Goal: Find specific page/section: Find specific page/section

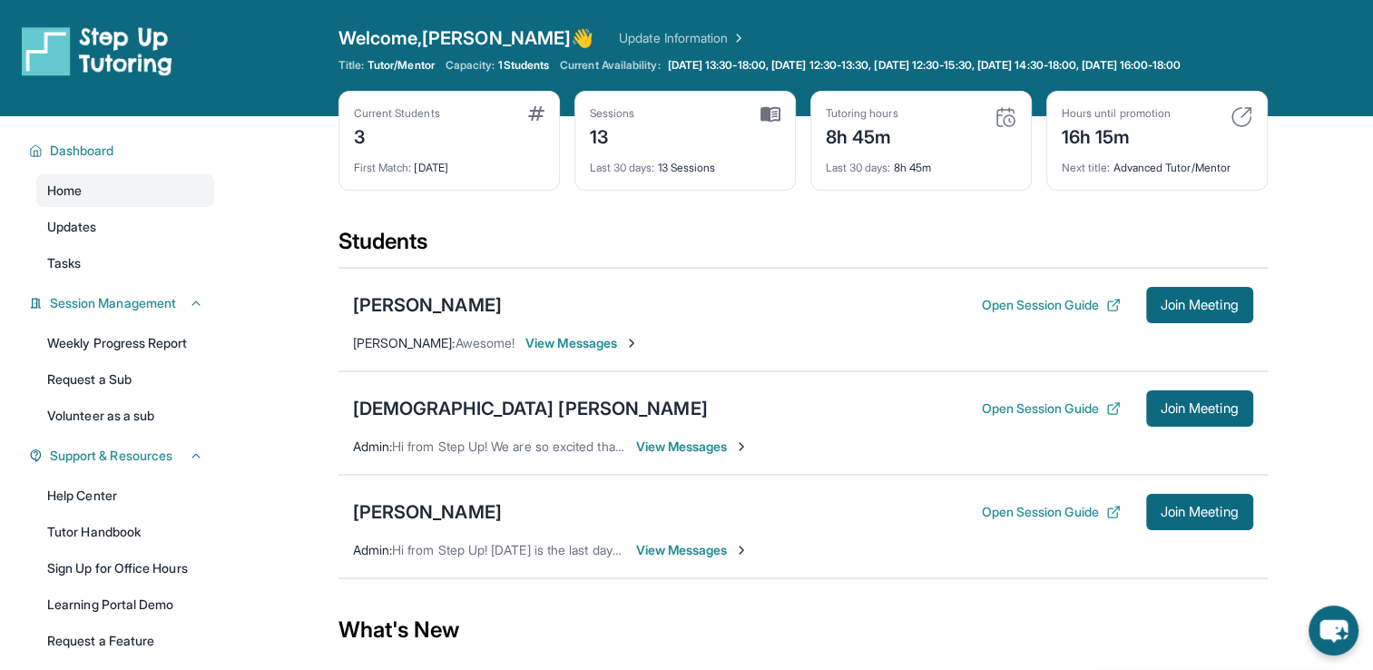
click at [795, 245] on div "Students" at bounding box center [802, 247] width 929 height 40
